Goal: Information Seeking & Learning: Find specific fact

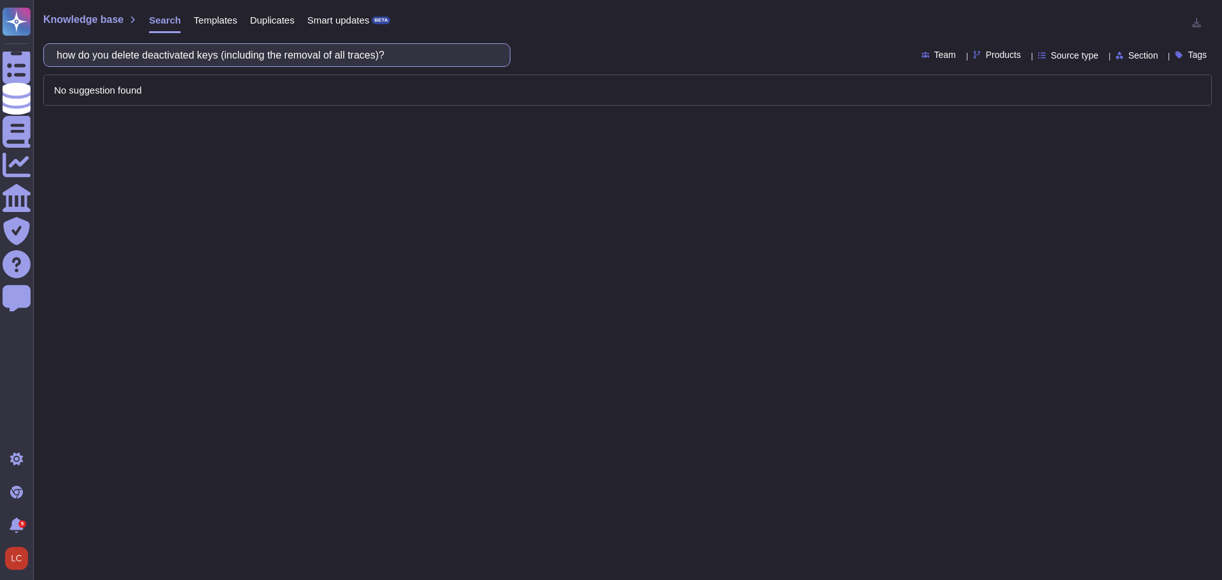
click at [213, 52] on input "how do you delete deactivated keys (including the removal of all traces)?" at bounding box center [273, 55] width 447 height 22
type input "how do you delete deactivated encryption keys?"
drag, startPoint x: 309, startPoint y: 59, endPoint x: 59, endPoint y: 57, distance: 250.9
click at [59, 57] on div "how do you delete deactivated encryption keys?" at bounding box center [276, 55] width 467 height 24
